Goal: Browse casually: Explore the website without a specific task or goal

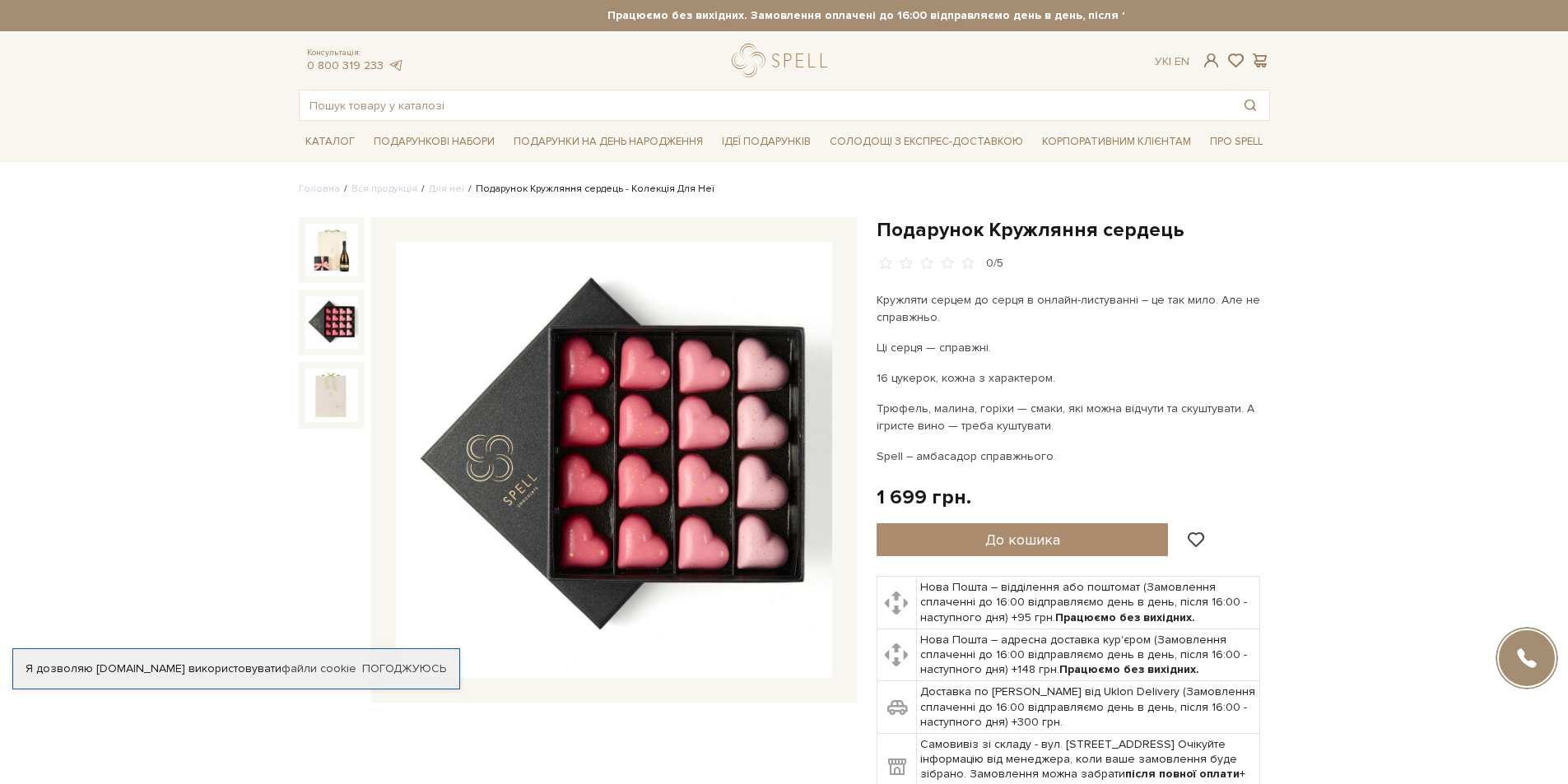
click at [334, 352] on div at bounding box center [331, 322] width 66 height 66
click at [336, 331] on img at bounding box center [331, 322] width 53 height 53
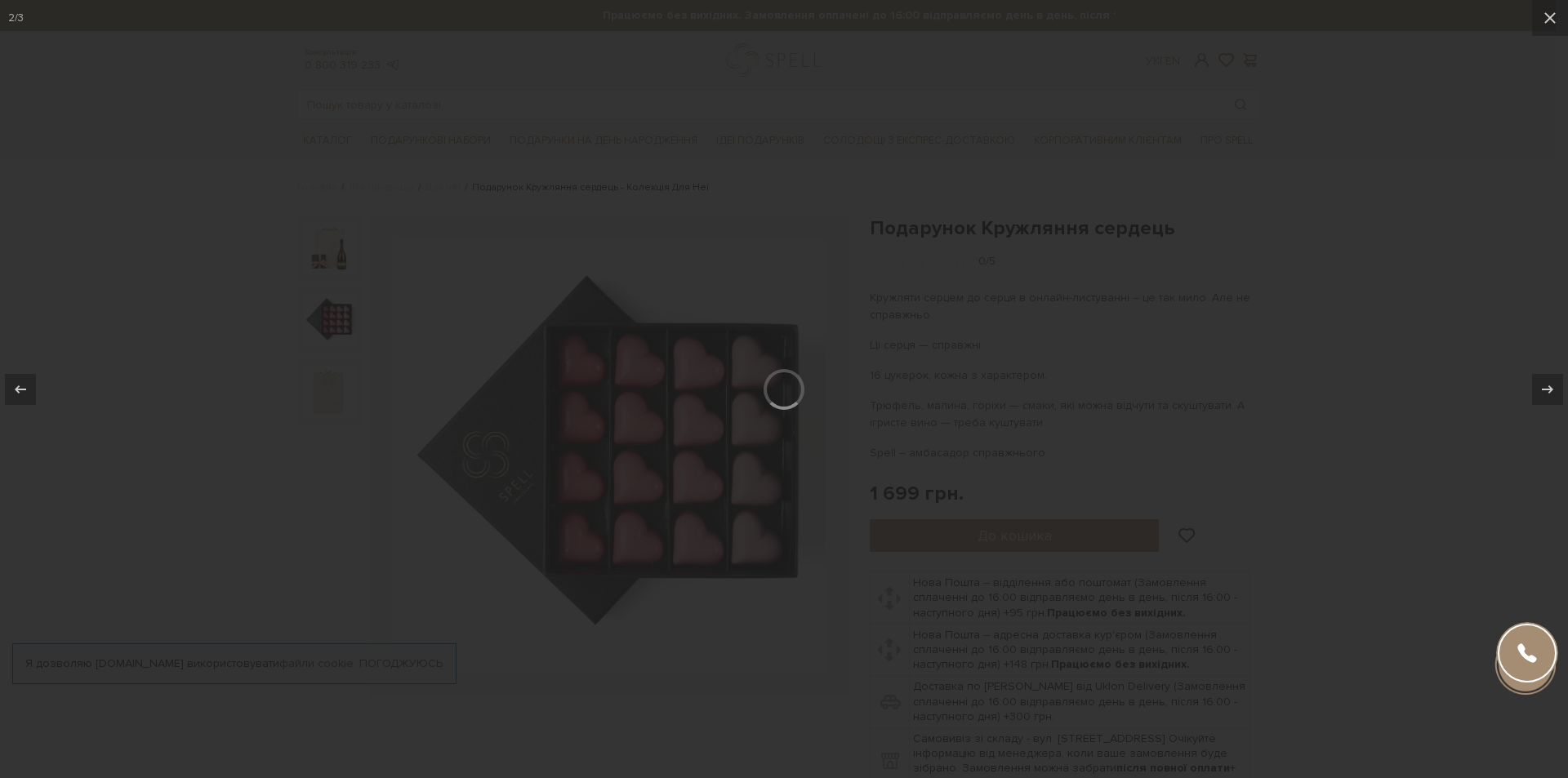
click at [327, 381] on div at bounding box center [784, 389] width 1568 height 778
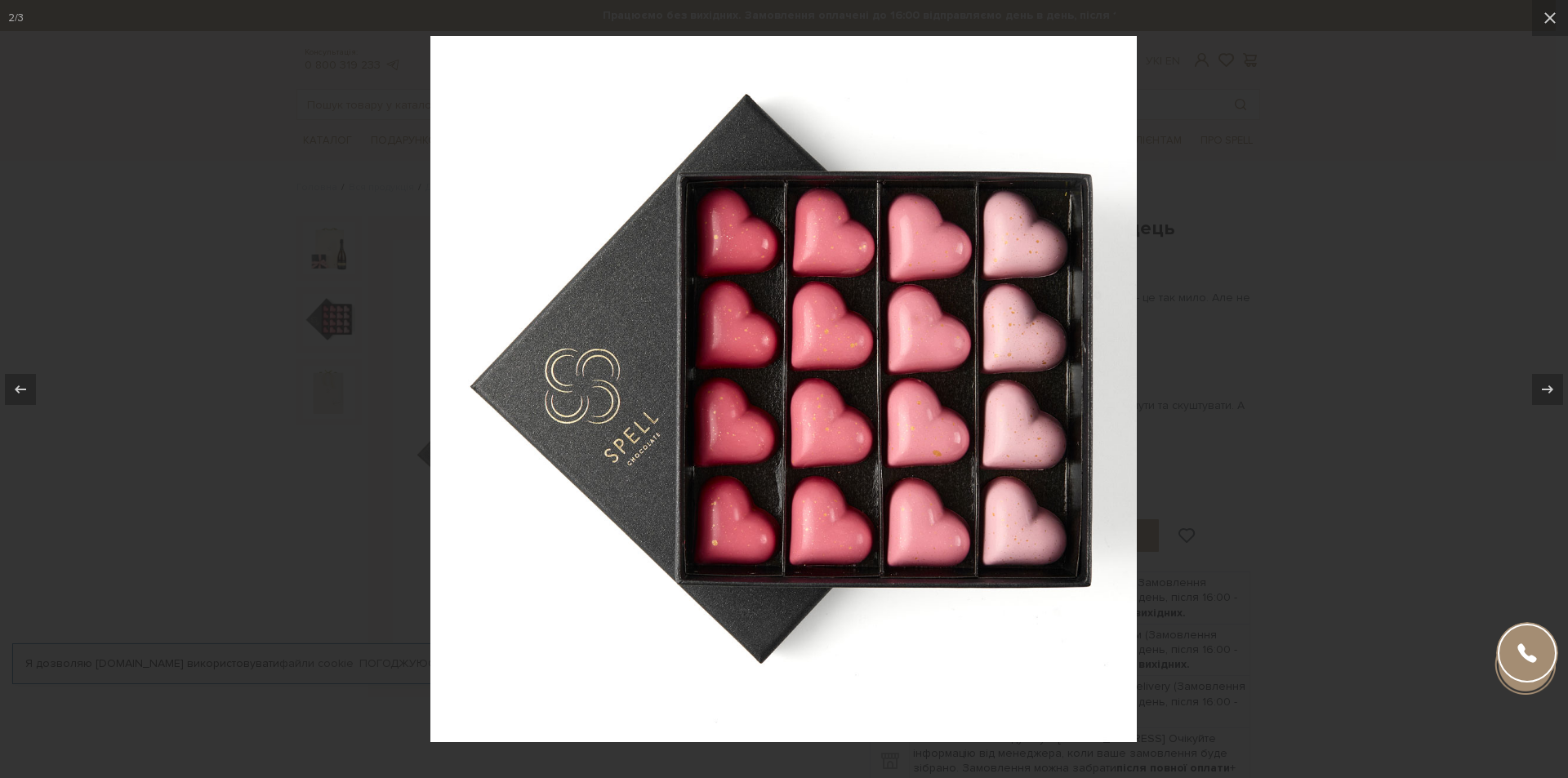
click at [330, 379] on div at bounding box center [784, 389] width 1568 height 778
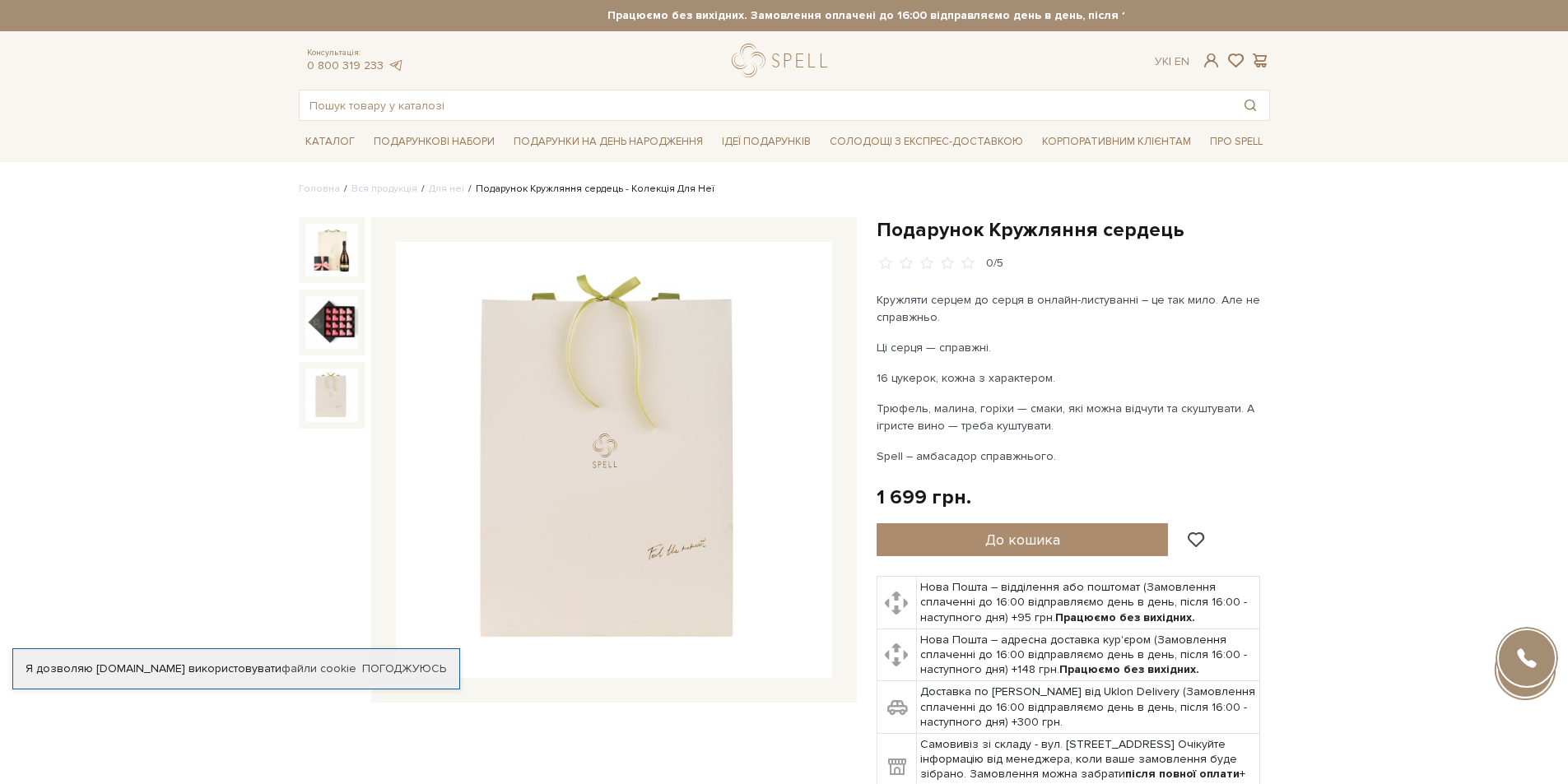
click at [334, 384] on img at bounding box center [331, 395] width 53 height 53
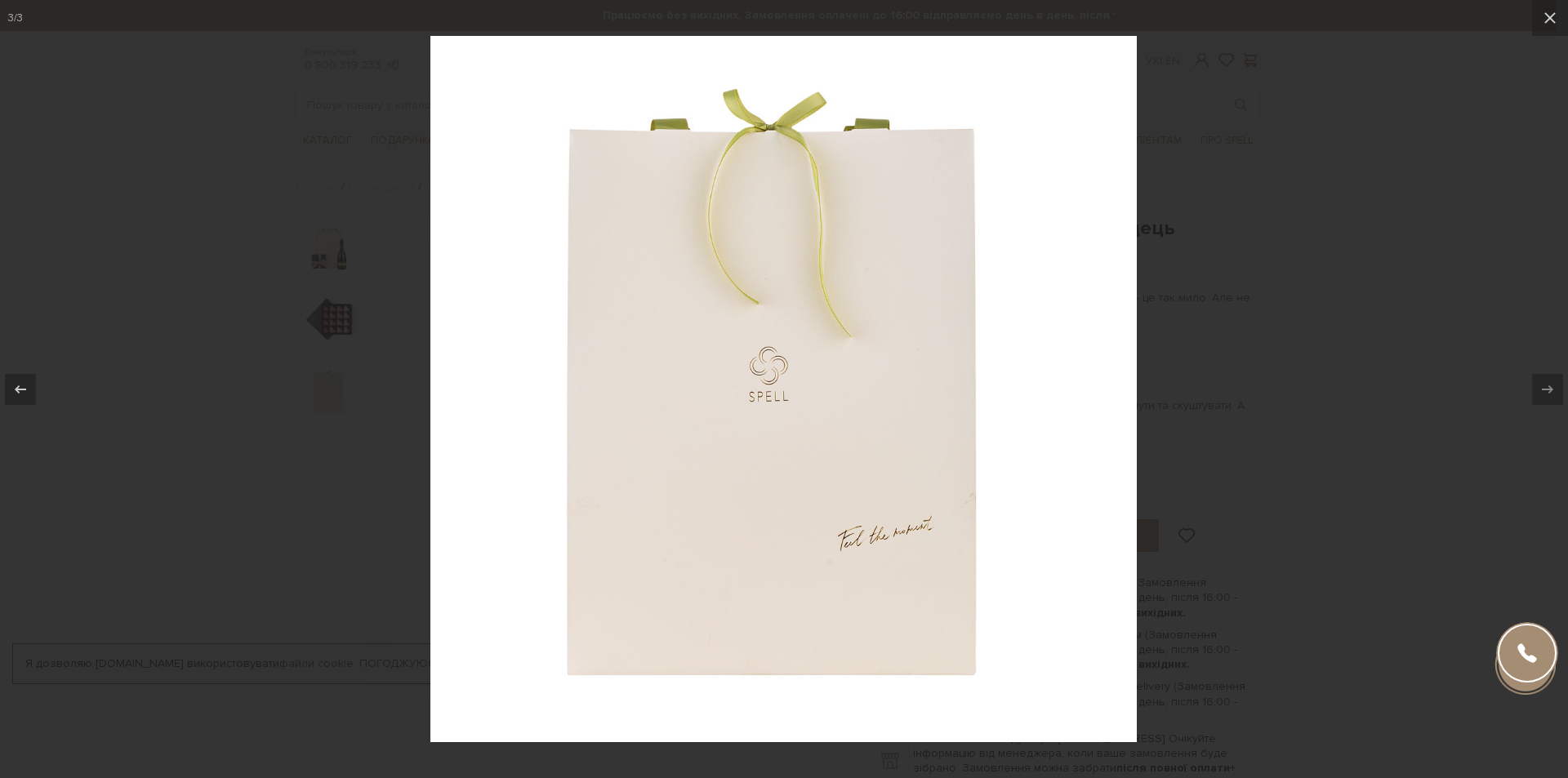
click at [260, 329] on div at bounding box center [784, 389] width 1568 height 778
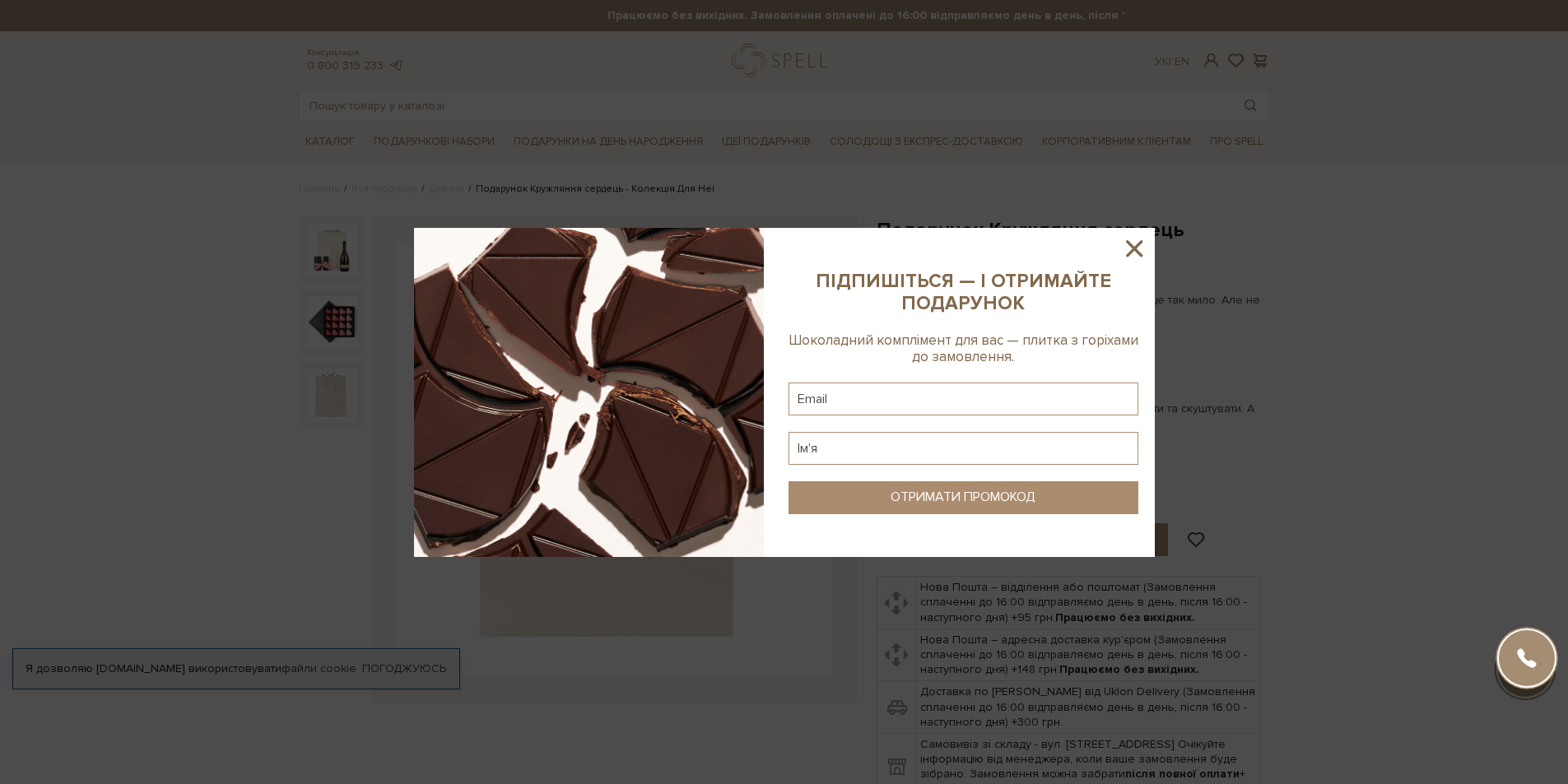
click at [1130, 242] on icon at bounding box center [1134, 249] width 28 height 28
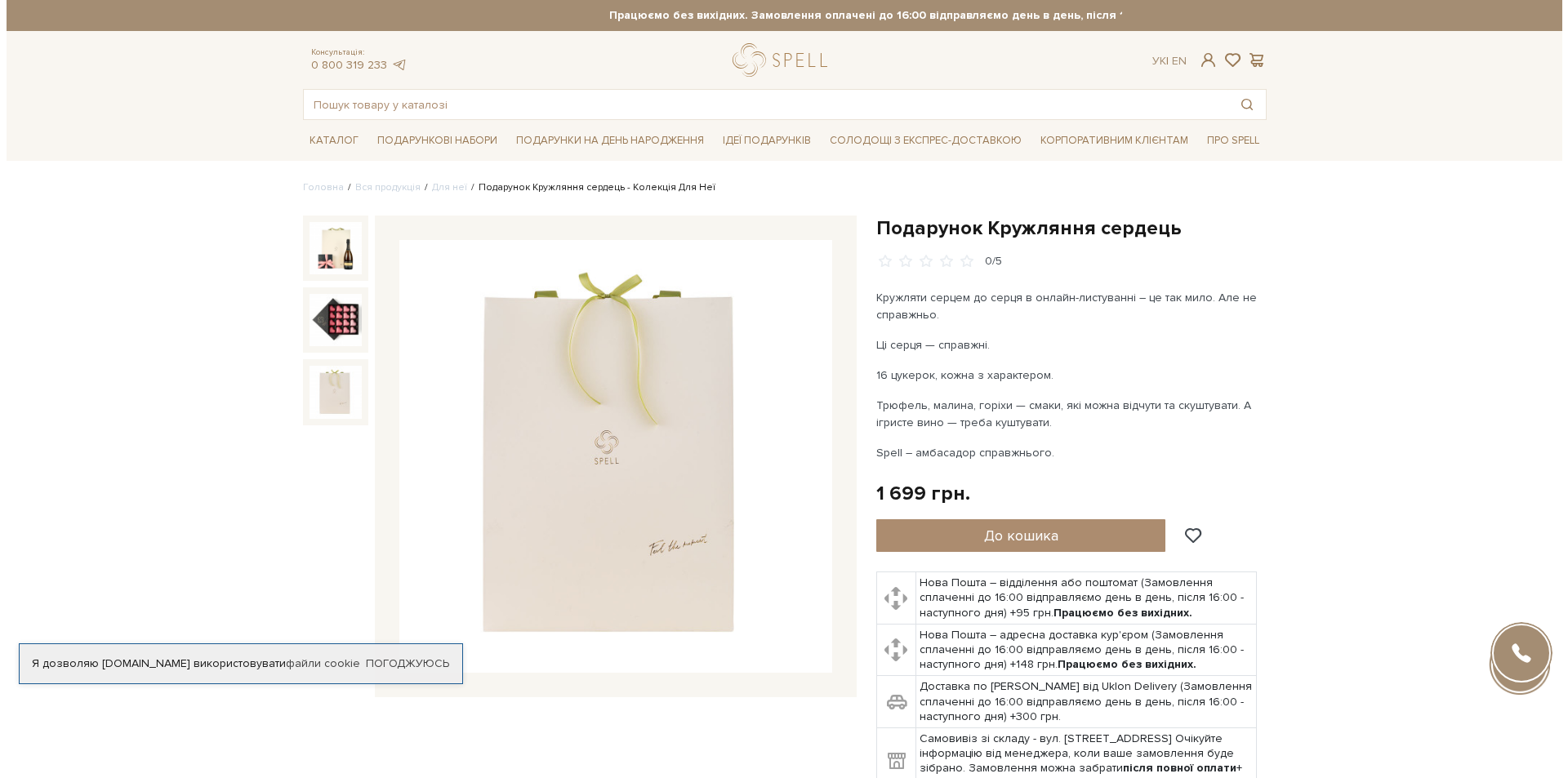
scroll to position [82, 0]
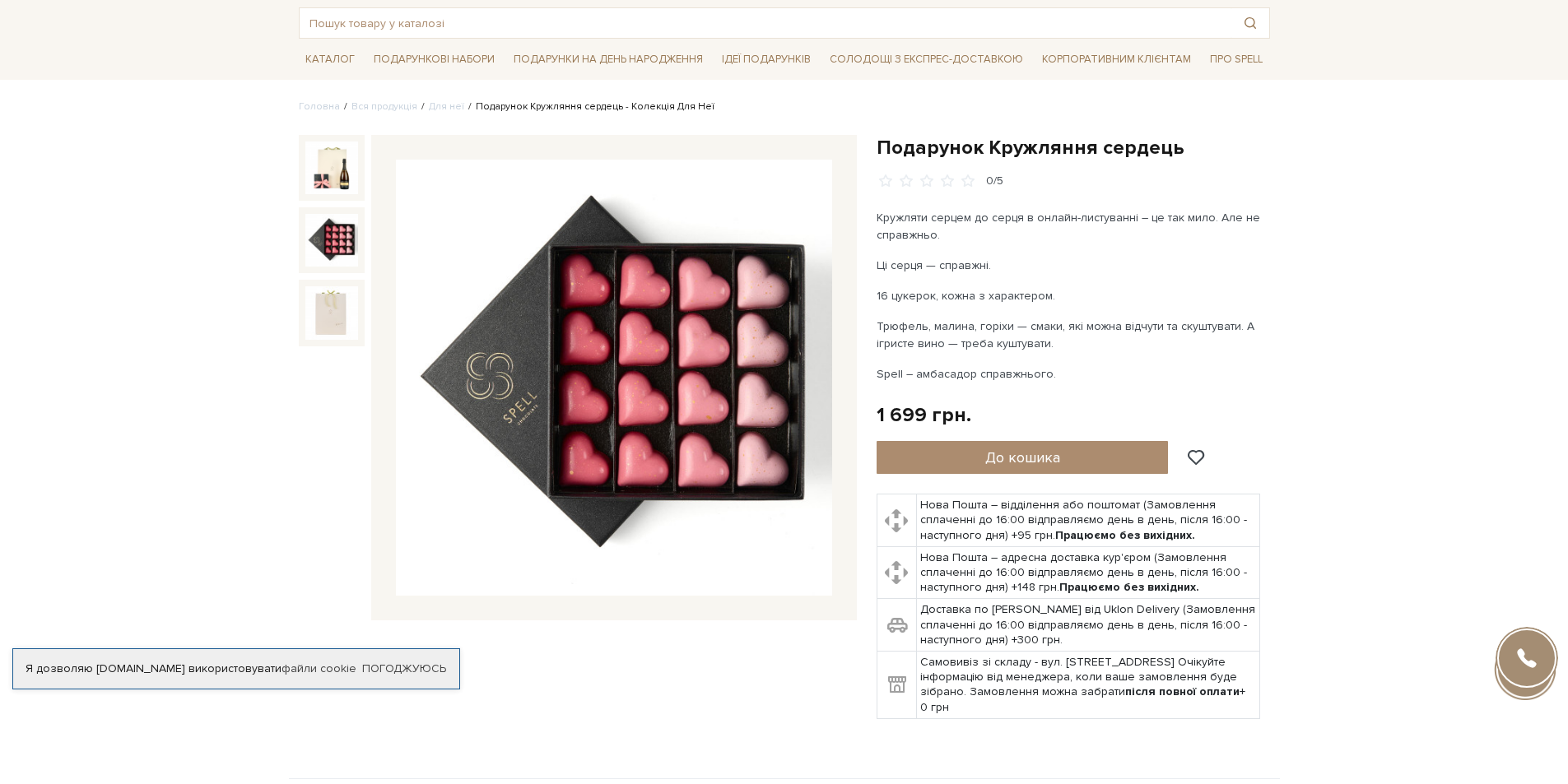
click at [330, 244] on img at bounding box center [331, 240] width 53 height 53
